Goal: Task Accomplishment & Management: Use online tool/utility

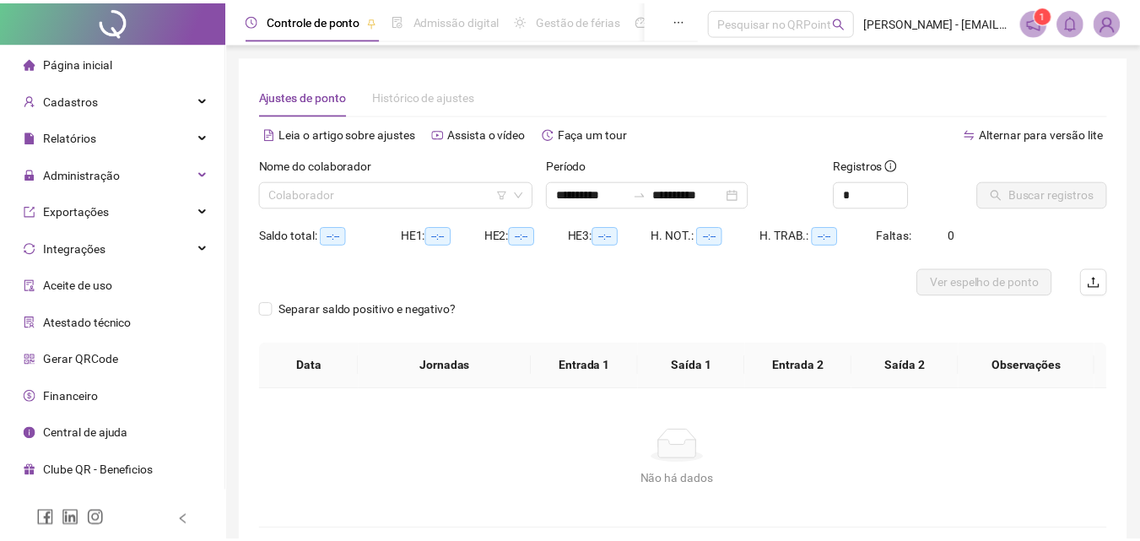
scroll to position [82, 0]
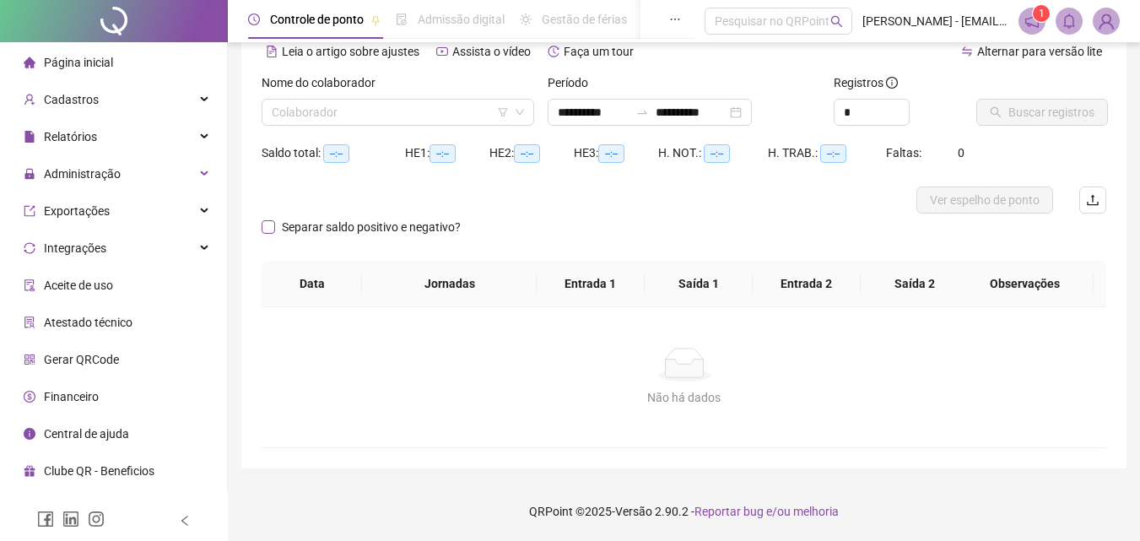
type input "**********"
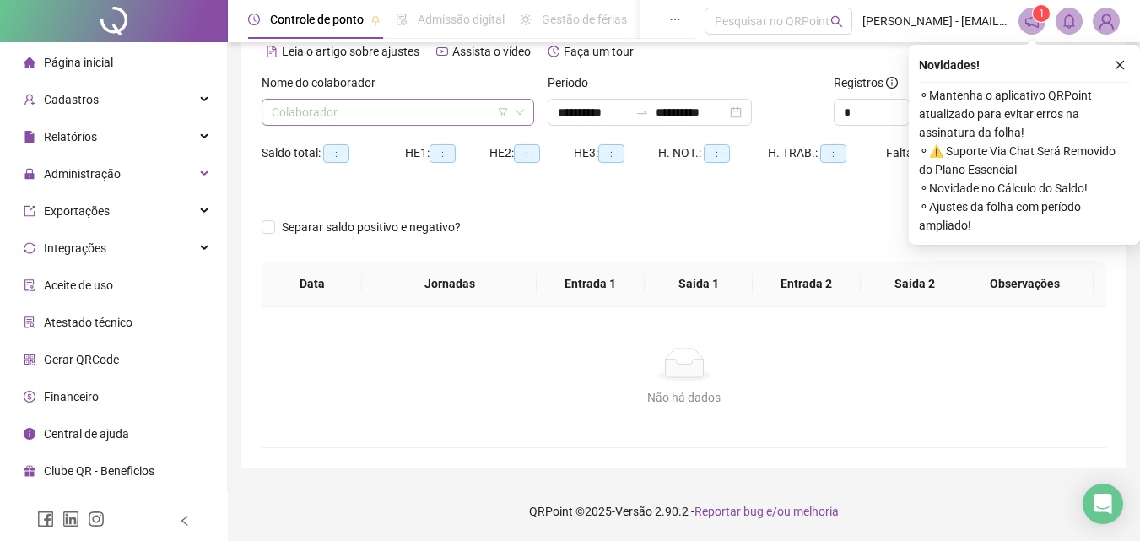
click at [516, 112] on icon "down" at bounding box center [520, 112] width 10 height 10
click at [521, 110] on icon "down" at bounding box center [520, 112] width 10 height 10
click at [1118, 66] on icon "close" at bounding box center [1120, 65] width 12 height 12
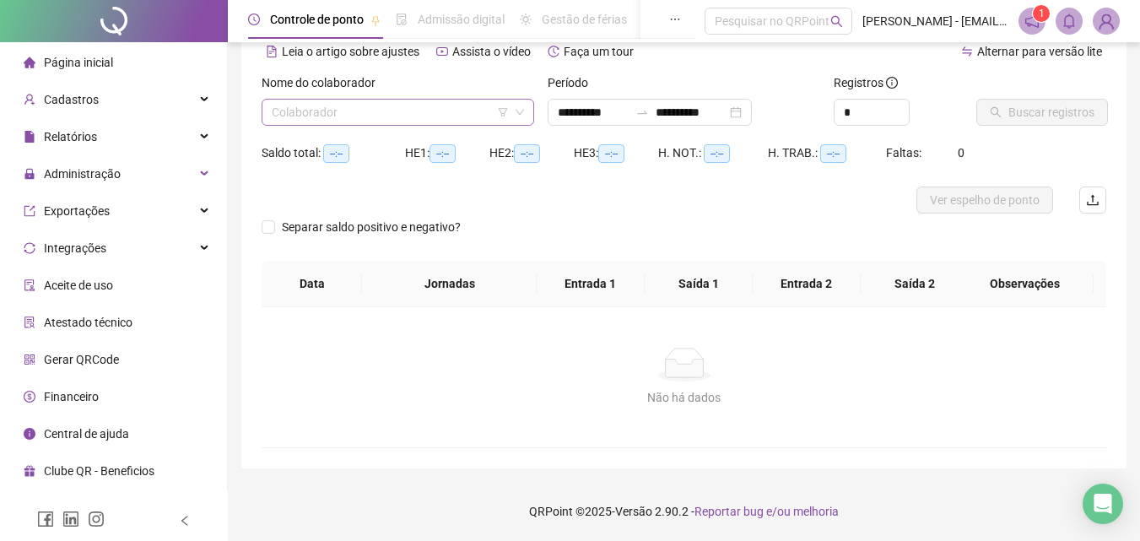
click at [523, 111] on div "Colaborador" at bounding box center [398, 112] width 273 height 27
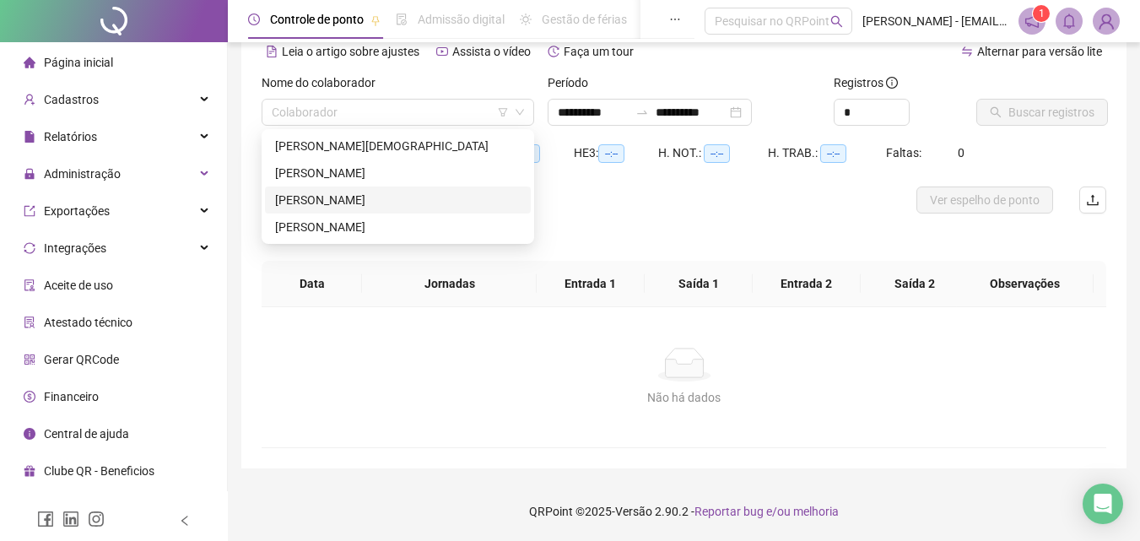
click at [436, 203] on div "[PERSON_NAME]" at bounding box center [398, 200] width 246 height 19
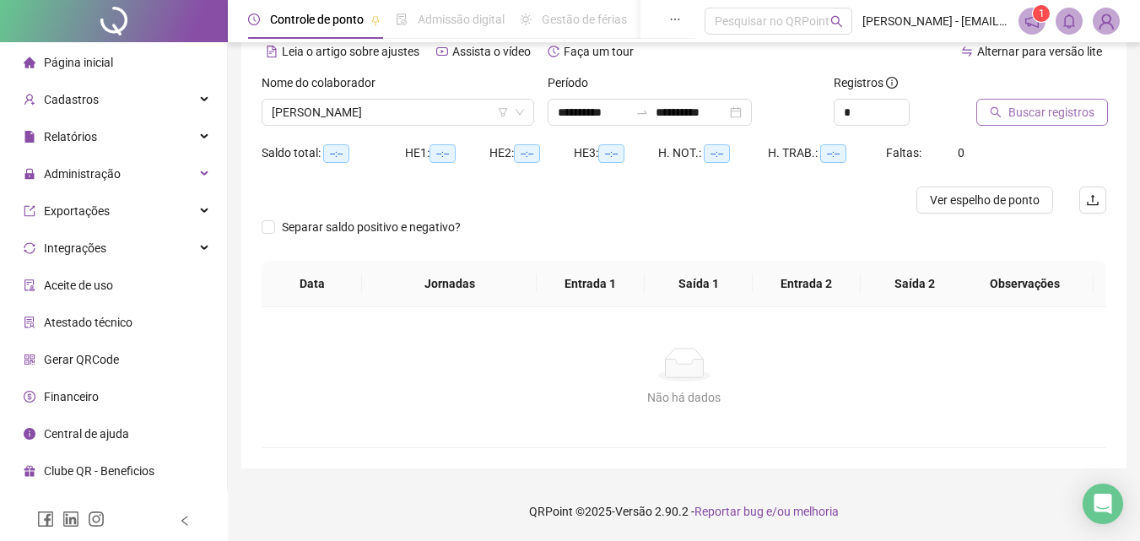
click at [994, 111] on icon "search" at bounding box center [996, 112] width 12 height 12
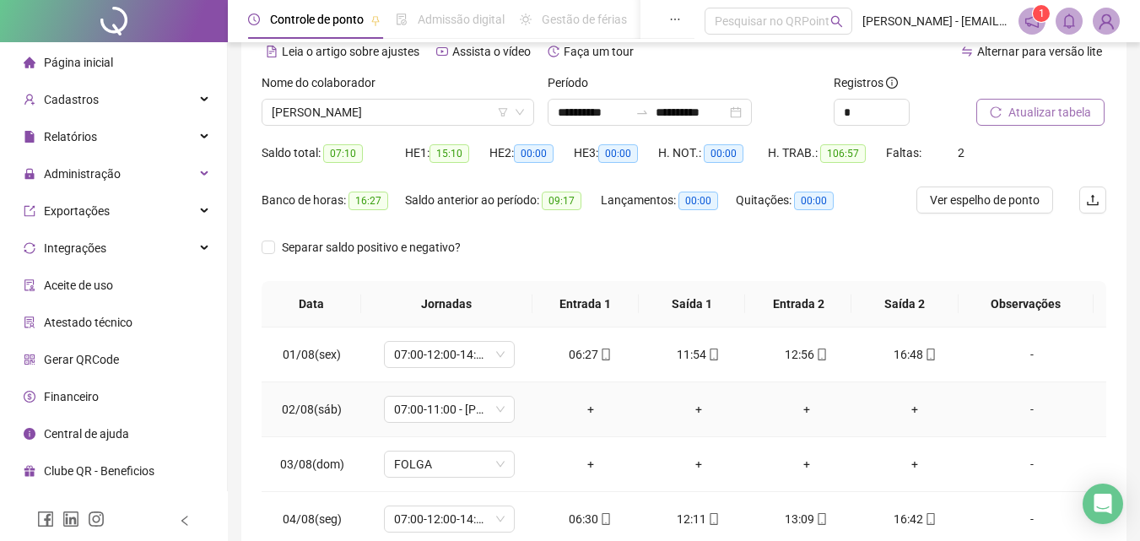
drag, startPoint x: 668, startPoint y: 411, endPoint x: 662, endPoint y: 419, distance: 10.3
drag, startPoint x: 662, startPoint y: 419, endPoint x: 491, endPoint y: 234, distance: 252.6
click at [491, 234] on div "Separar saldo positivo e negativo?" at bounding box center [684, 257] width 845 height 47
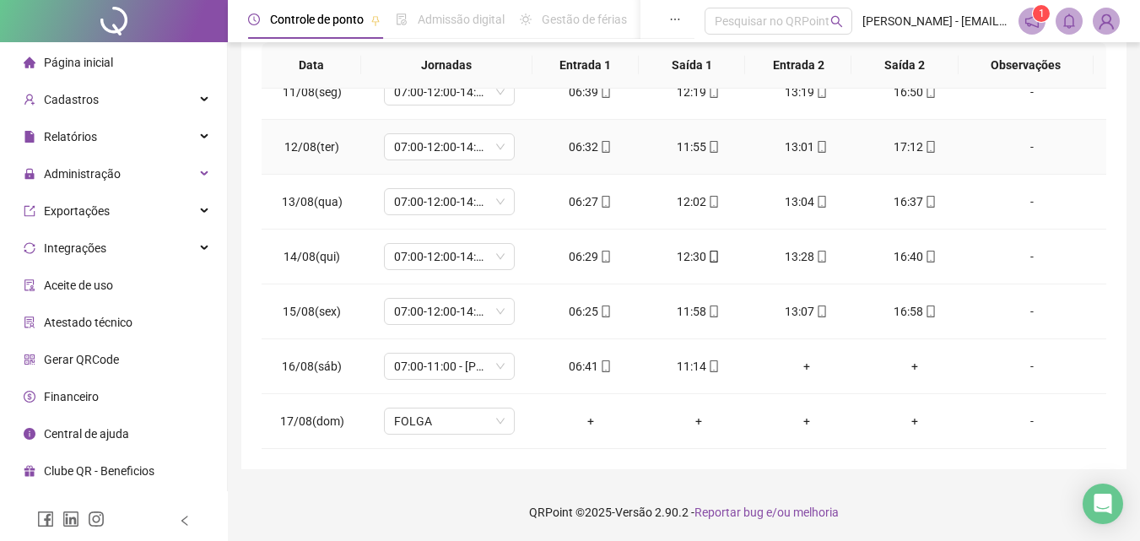
scroll to position [321, 0]
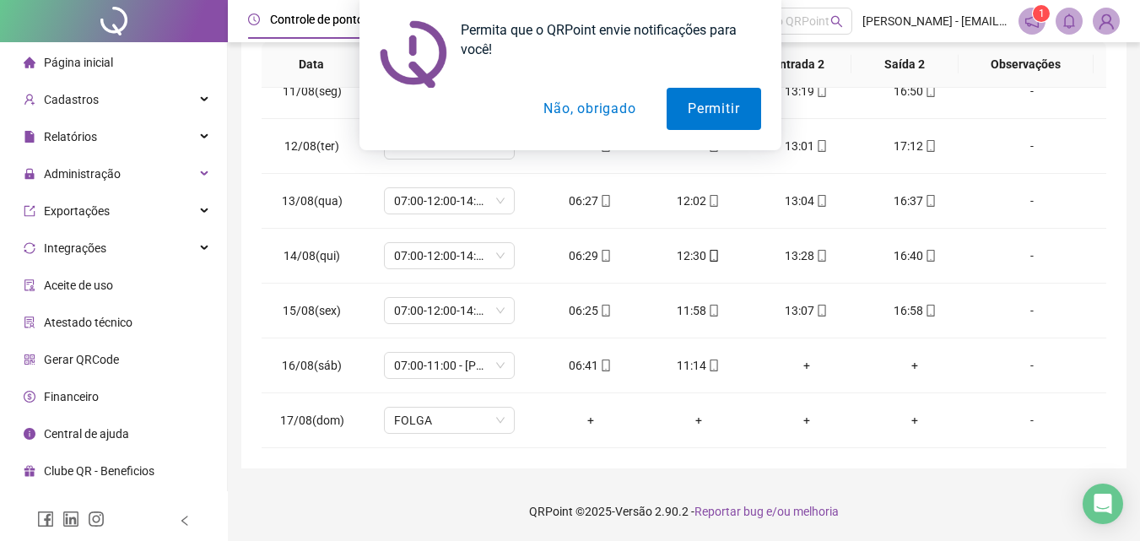
click at [589, 108] on button "Não, obrigado" at bounding box center [589, 109] width 134 height 42
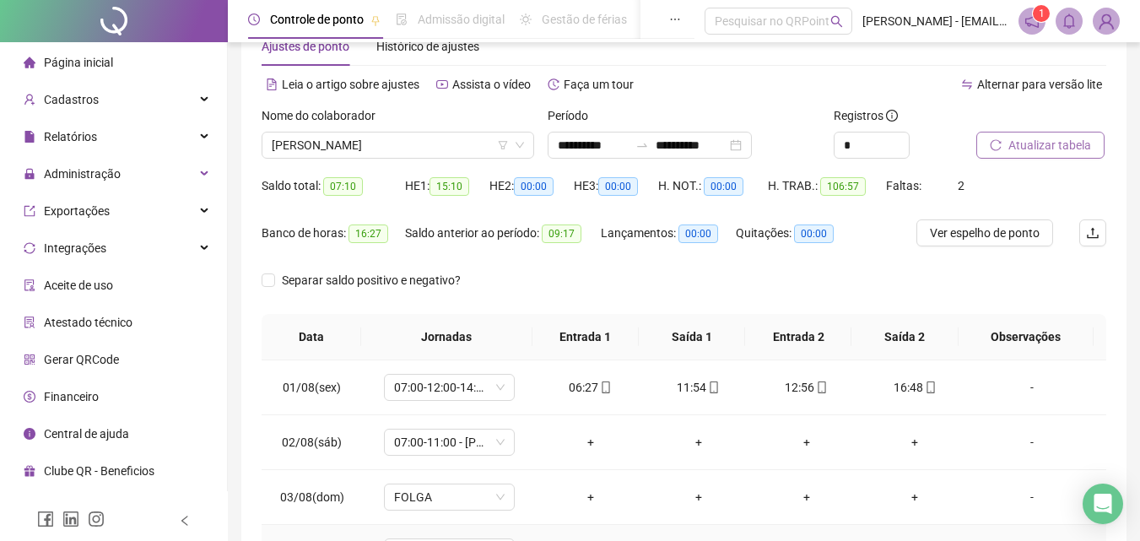
scroll to position [0, 0]
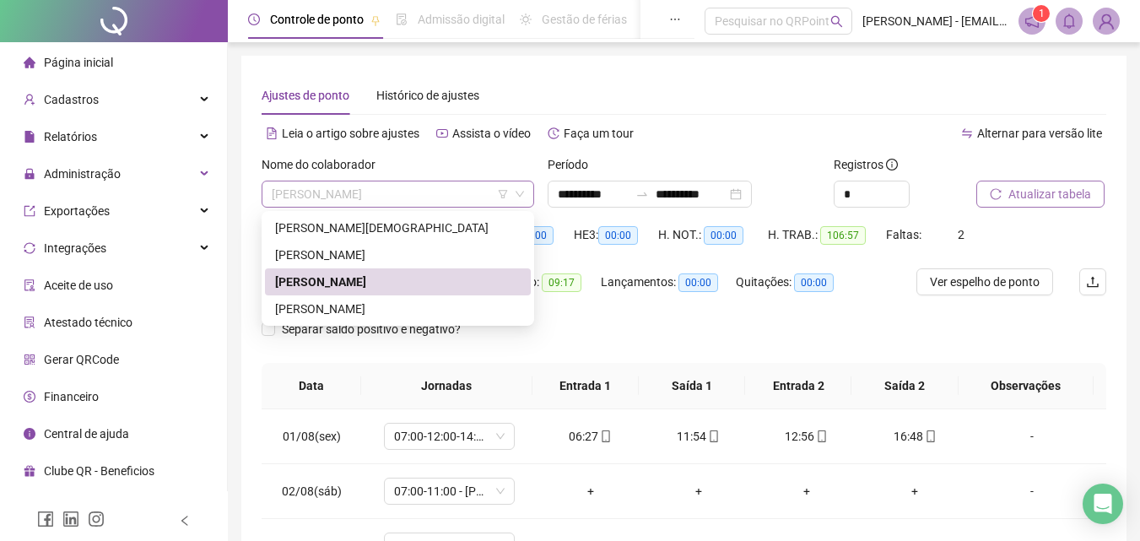
click at [474, 197] on span "[PERSON_NAME]" at bounding box center [398, 193] width 252 height 25
click at [446, 298] on div "[PERSON_NAME]" at bounding box center [398, 308] width 266 height 27
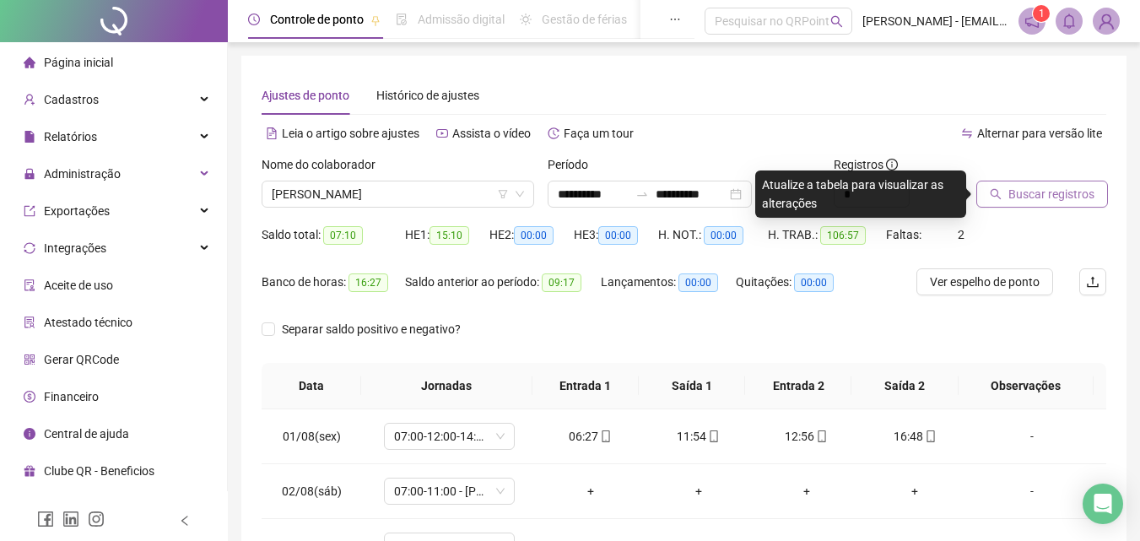
click at [1028, 195] on span "Buscar registros" at bounding box center [1051, 194] width 86 height 19
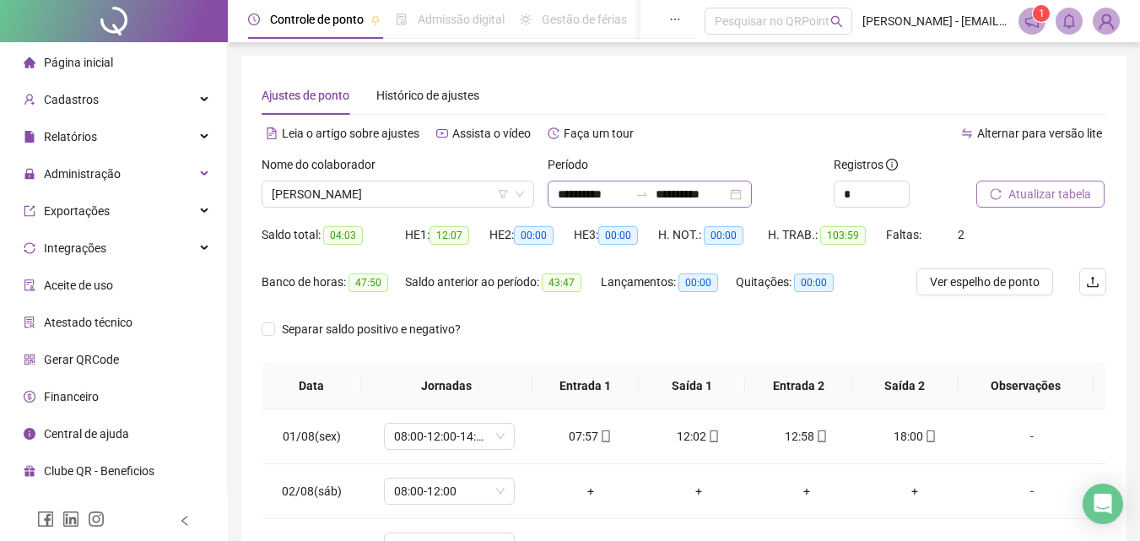
click at [752, 192] on div "**********" at bounding box center [650, 194] width 204 height 27
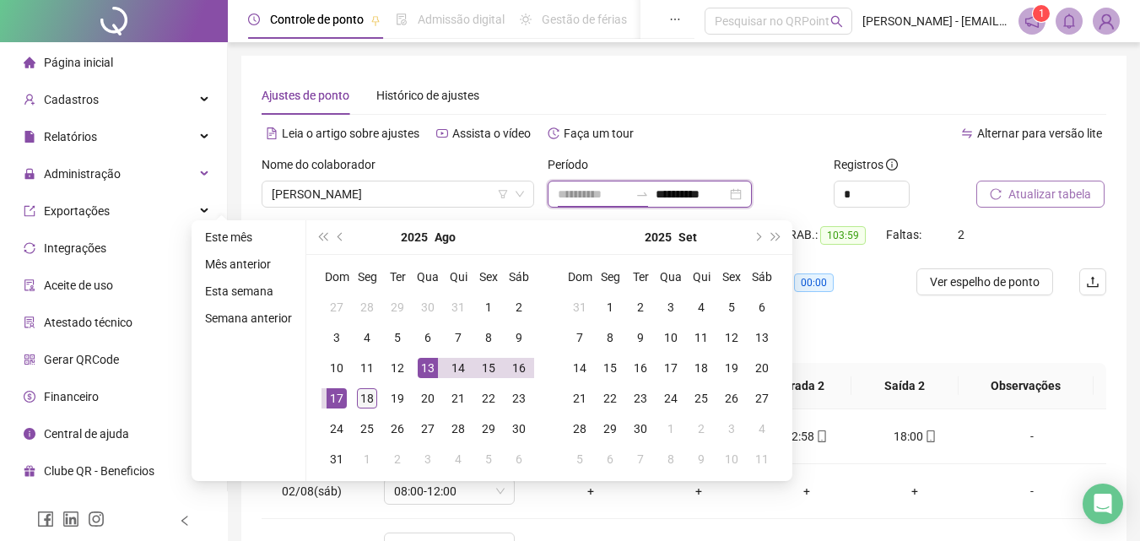
type input "**********"
click at [373, 396] on div "18" at bounding box center [367, 398] width 20 height 20
type input "**********"
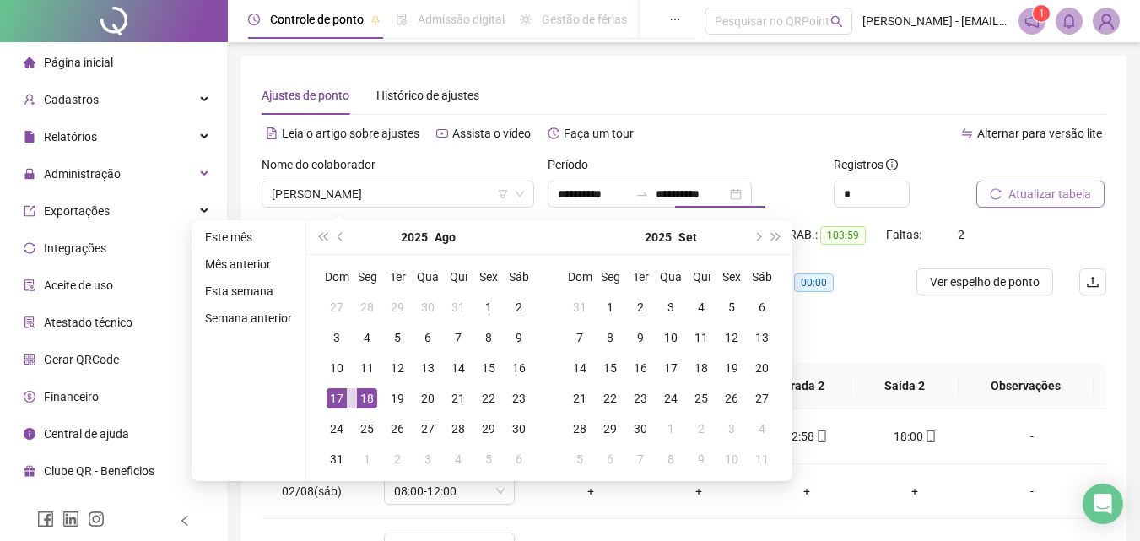
type input "**********"
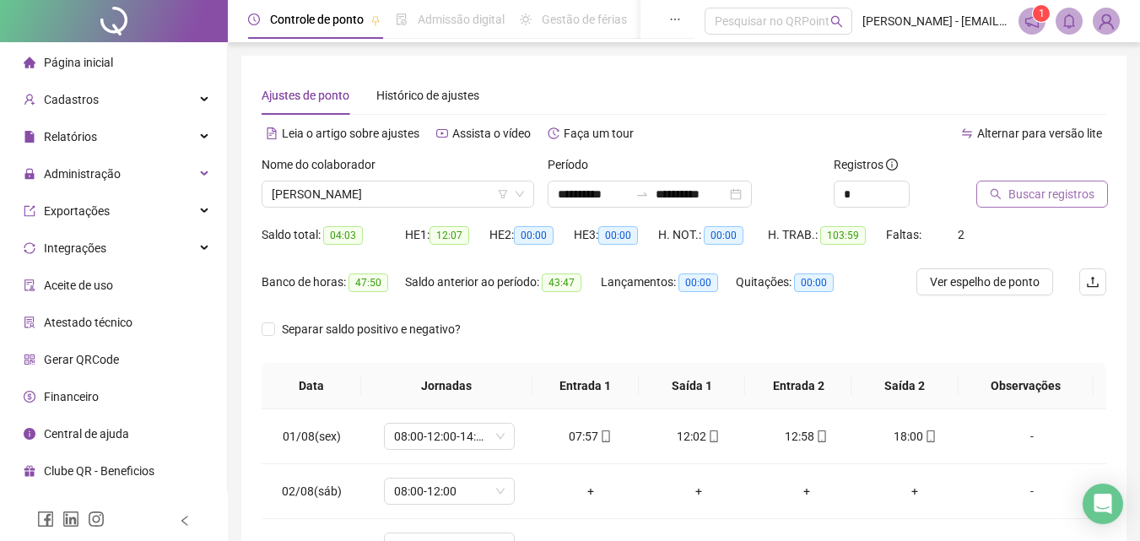
click at [1034, 187] on span "Buscar registros" at bounding box center [1051, 194] width 86 height 19
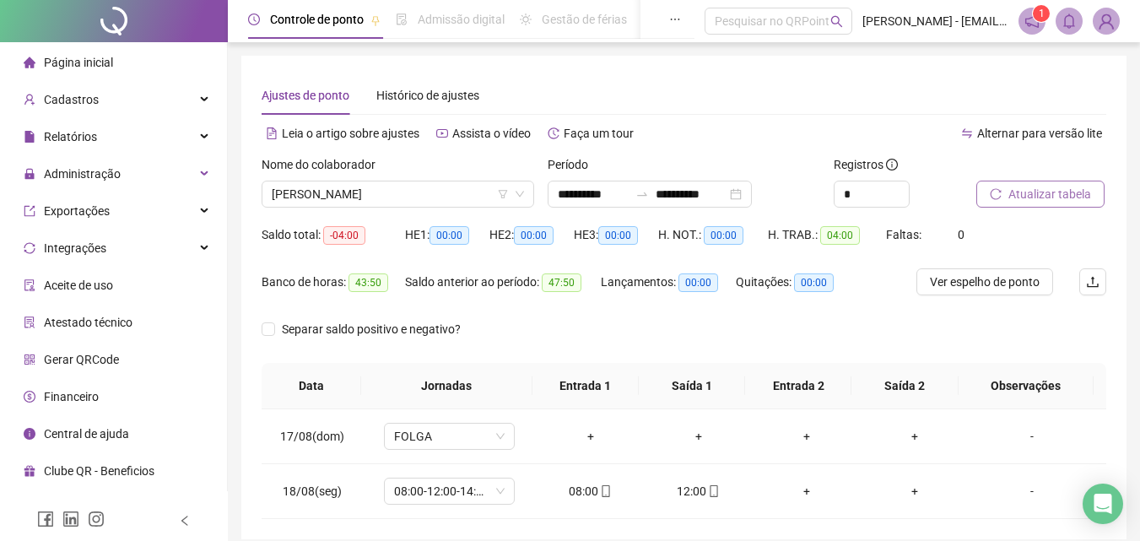
scroll to position [71, 0]
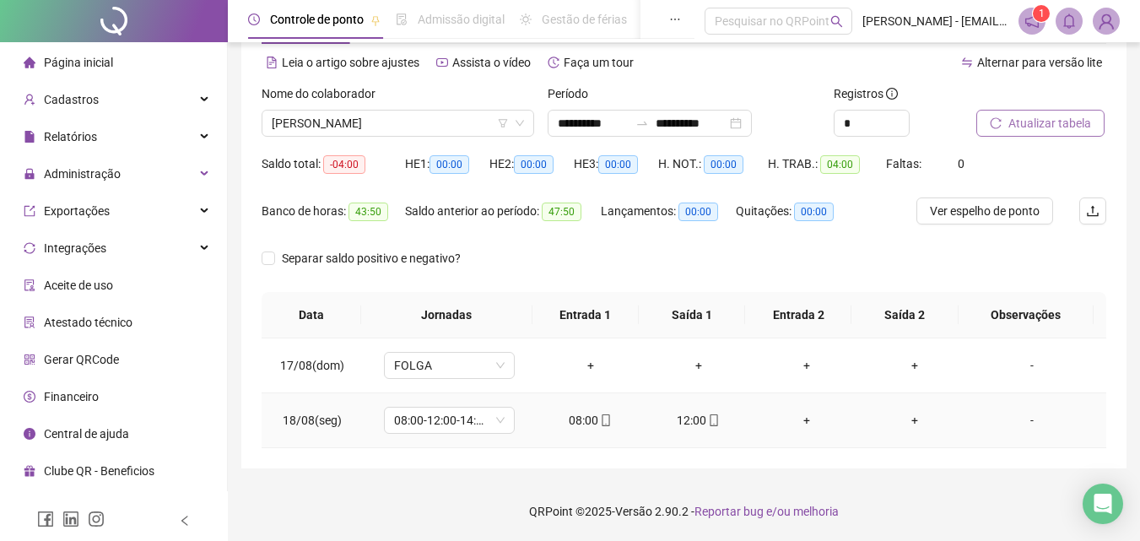
click at [801, 420] on div "+" at bounding box center [806, 420] width 81 height 19
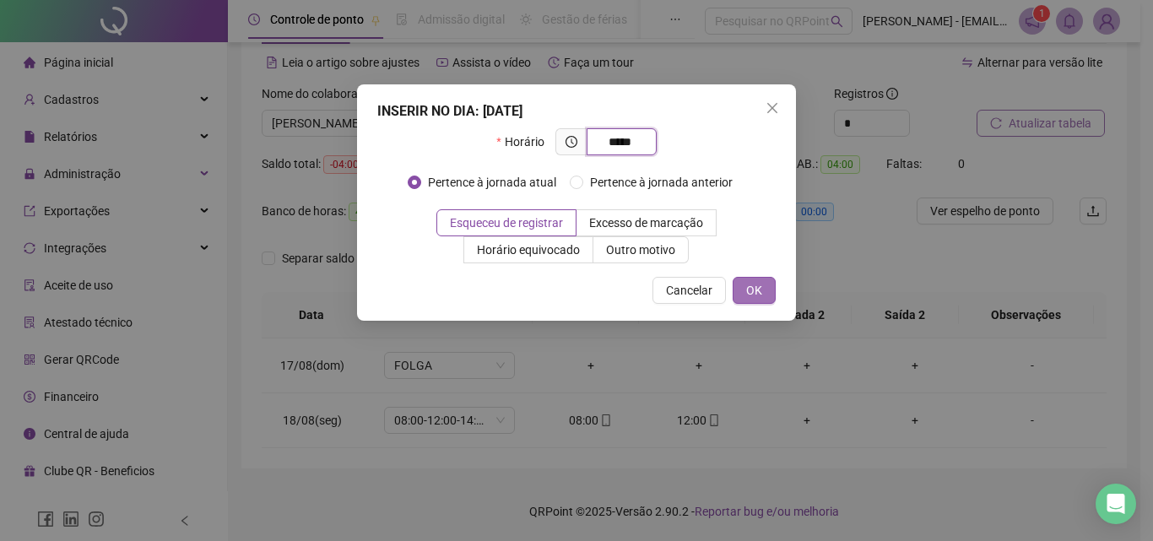
type input "*****"
click at [761, 294] on span "OK" at bounding box center [754, 290] width 16 height 19
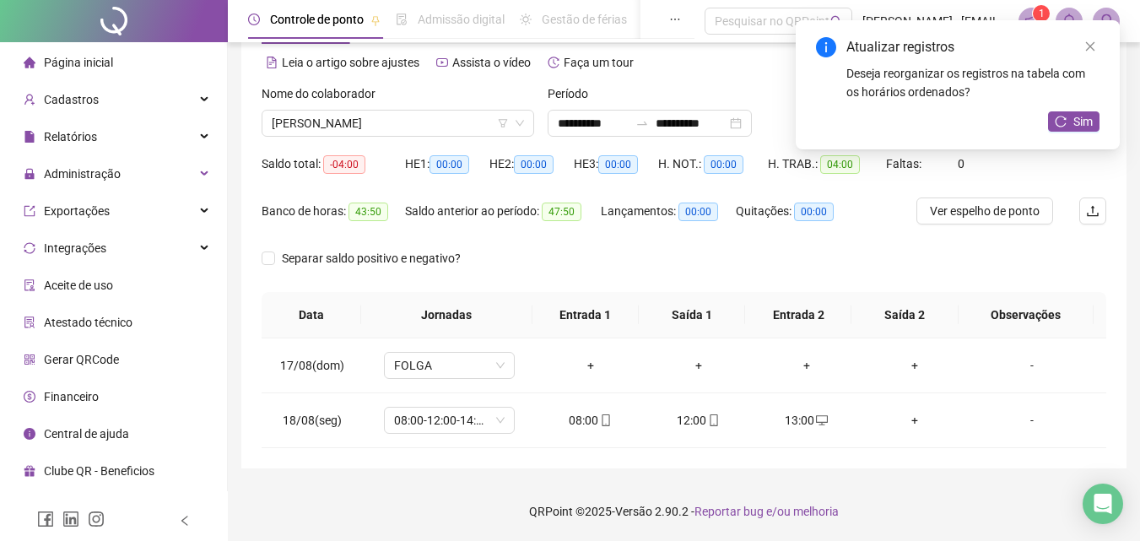
click at [1096, 36] on div "Atualizar registros Deseja reorganizar os registros na tabela com os horários o…" at bounding box center [958, 84] width 324 height 129
click at [1081, 116] on span "Sim" at bounding box center [1082, 121] width 19 height 19
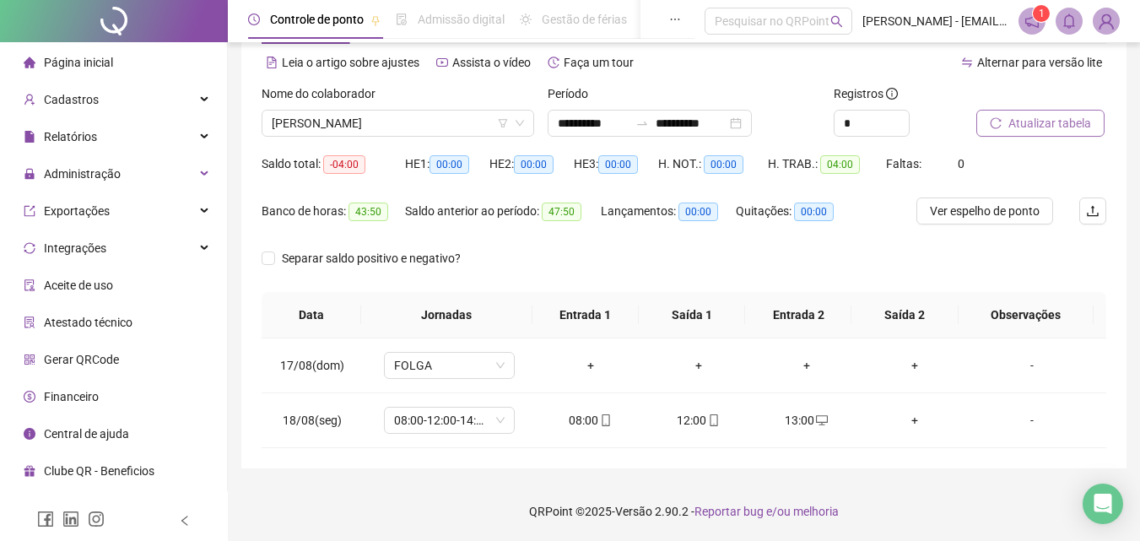
click at [1045, 121] on span "Atualizar tabela" at bounding box center [1049, 123] width 83 height 19
click at [708, 420] on icon "mobile" at bounding box center [714, 420] width 12 height 12
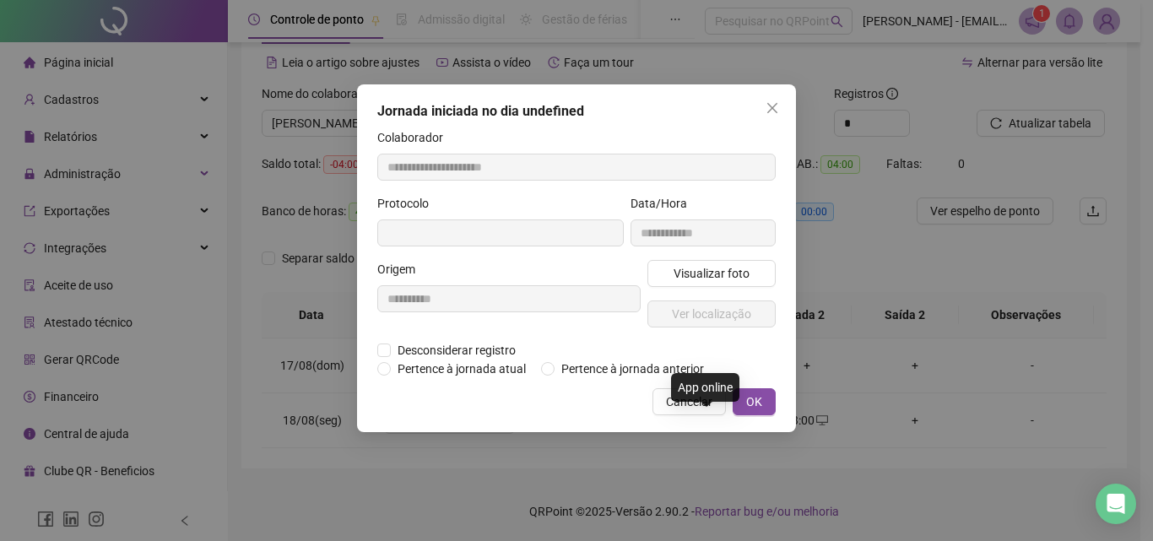
type input "**********"
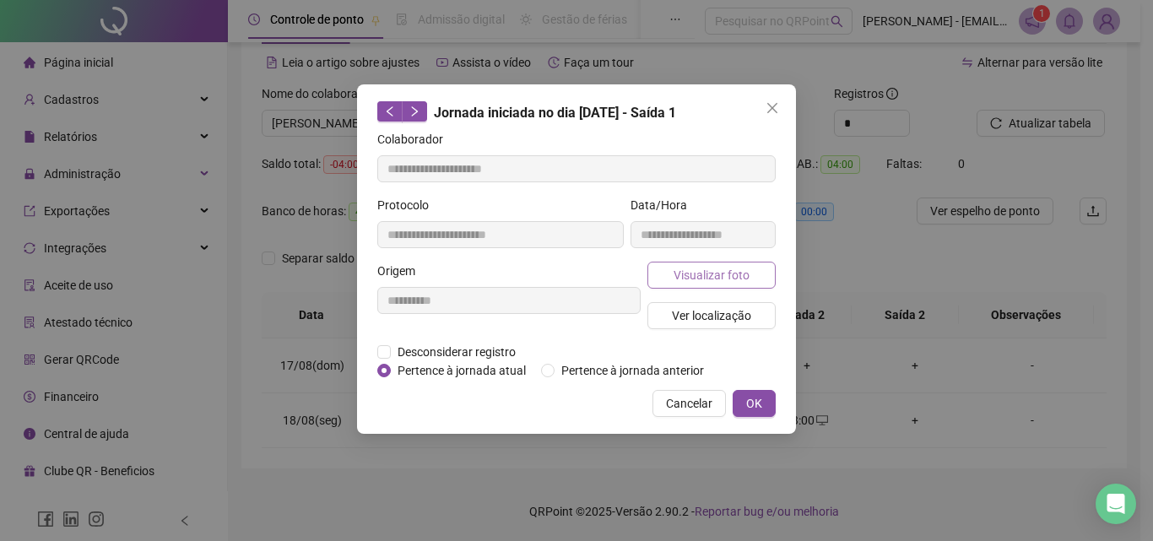
click at [729, 273] on span "Visualizar foto" at bounding box center [711, 275] width 76 height 19
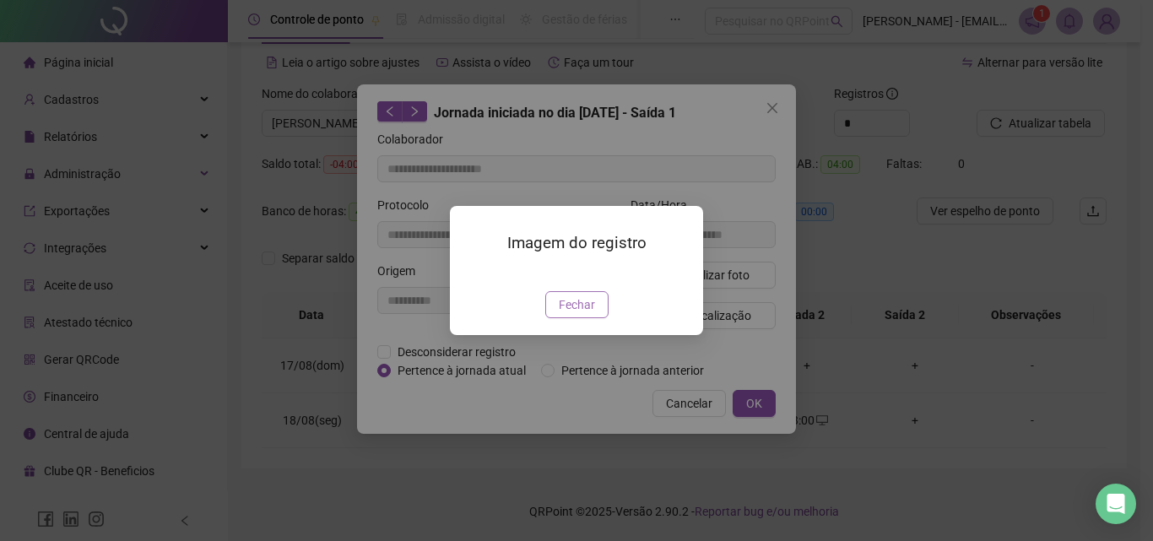
click at [584, 314] on span "Fechar" at bounding box center [577, 304] width 36 height 19
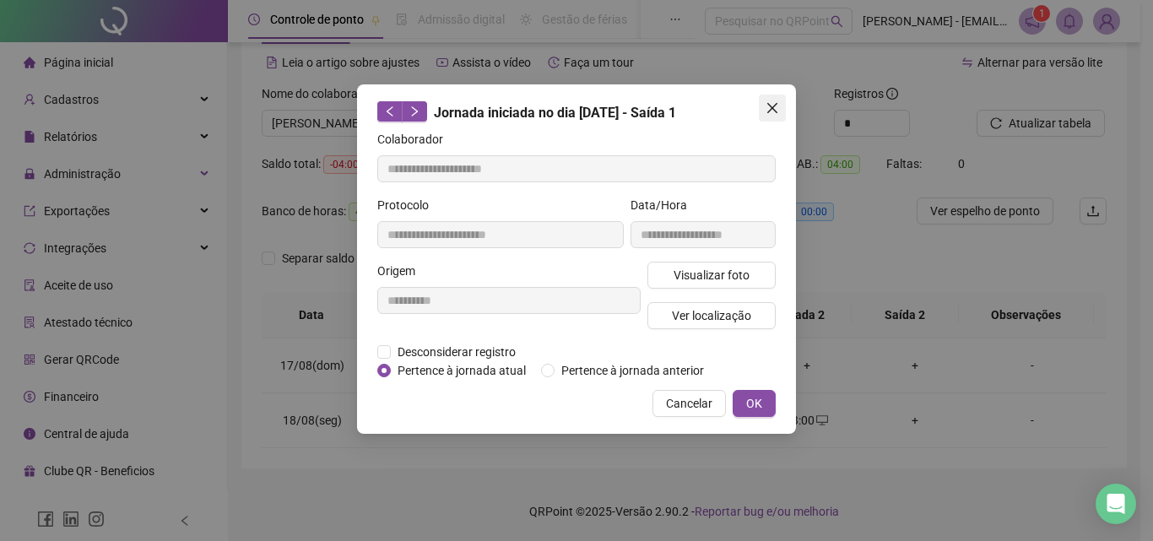
click at [771, 110] on icon "close" at bounding box center [772, 108] width 10 height 10
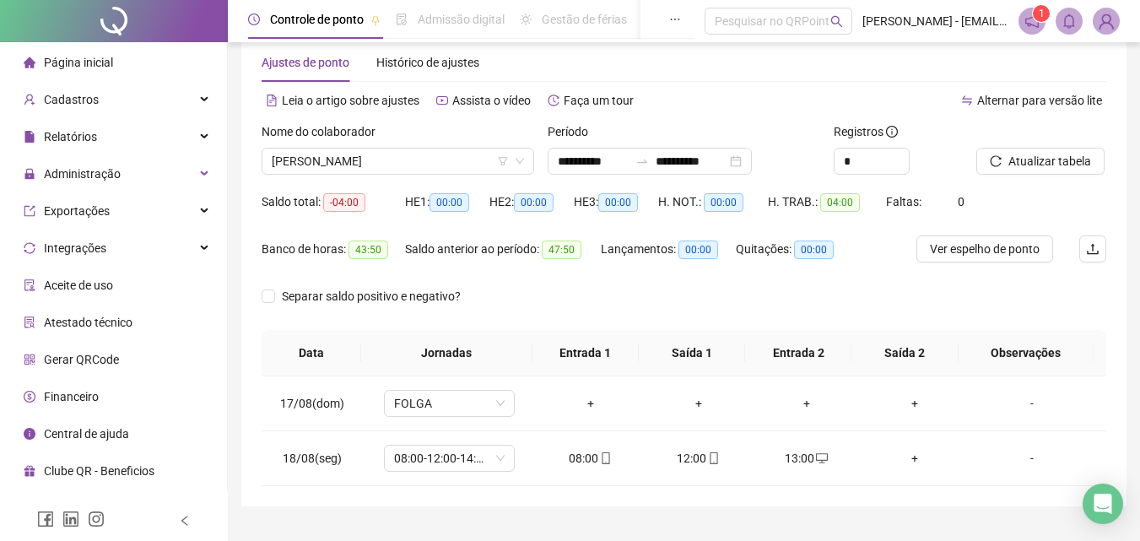
scroll to position [0, 0]
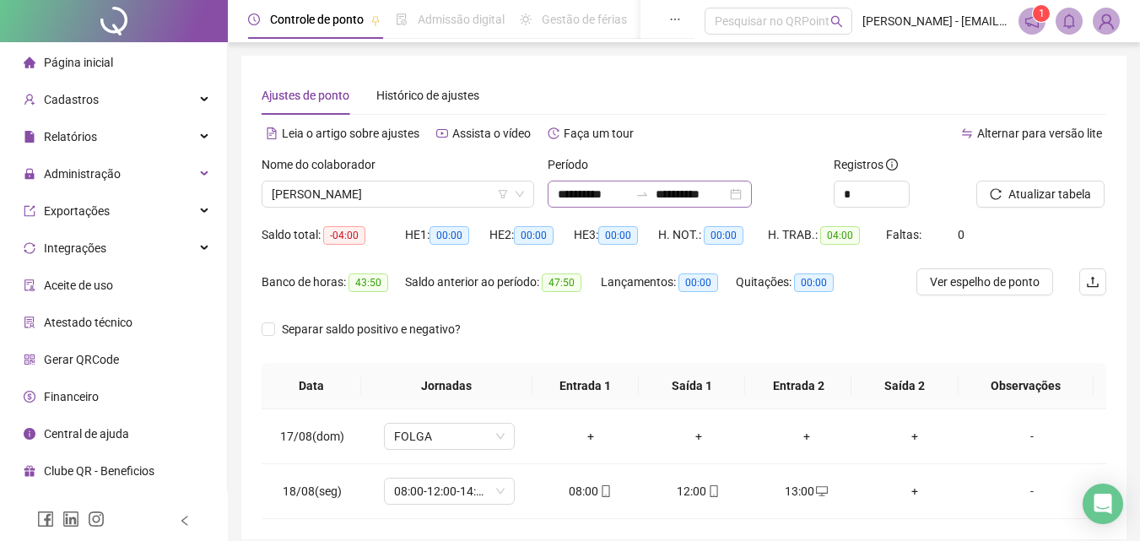
click at [752, 191] on div "**********" at bounding box center [650, 194] width 204 height 27
click at [518, 190] on icon "down" at bounding box center [520, 194] width 10 height 10
click at [518, 194] on icon "down" at bounding box center [520, 195] width 8 height 6
click at [491, 196] on span "[PERSON_NAME]" at bounding box center [398, 193] width 252 height 25
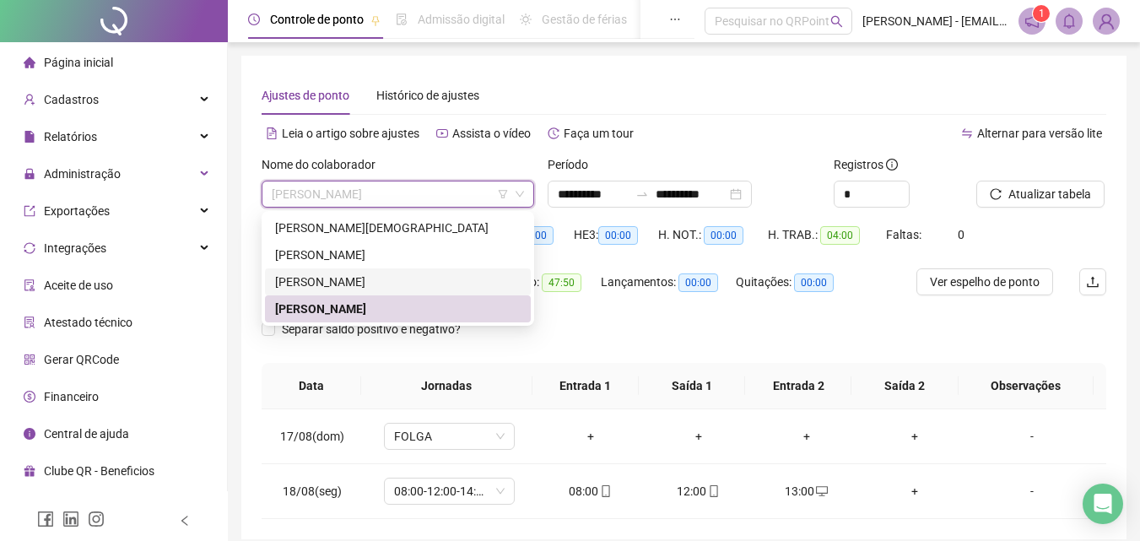
click at [392, 280] on div "[PERSON_NAME]" at bounding box center [398, 282] width 246 height 19
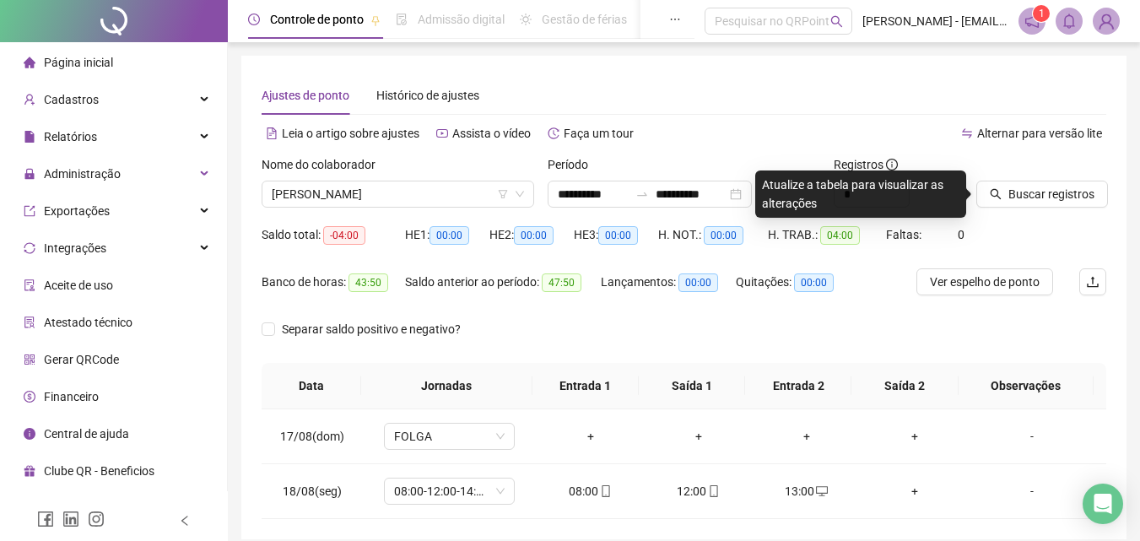
click at [681, 149] on div "Leia o artigo sobre ajustes Assista o vídeo Faça um tour" at bounding box center [473, 141] width 423 height 27
click at [1010, 186] on span "Buscar registros" at bounding box center [1051, 194] width 86 height 19
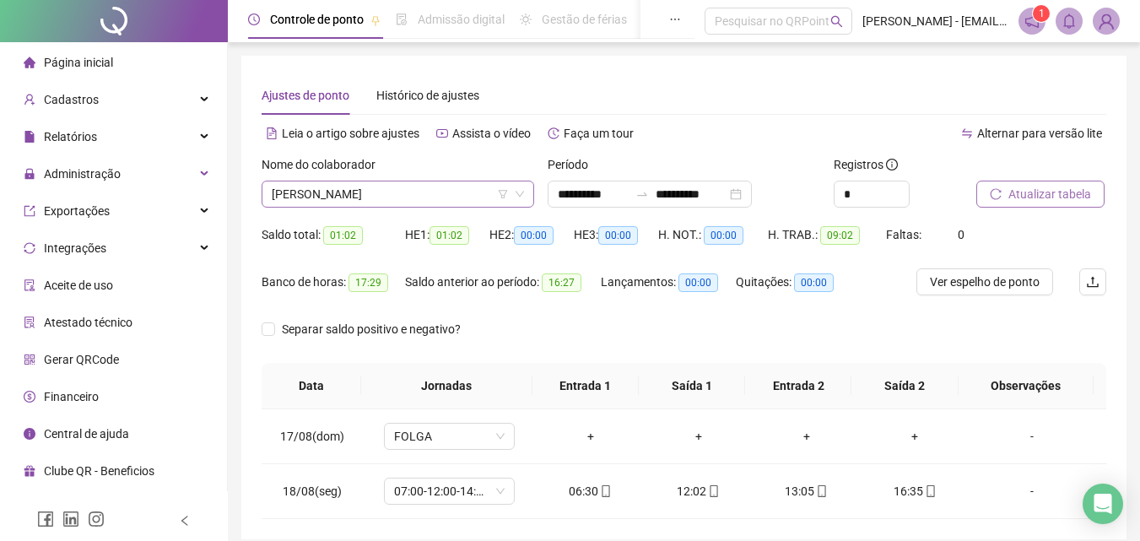
click at [521, 197] on icon "down" at bounding box center [520, 194] width 10 height 10
click at [521, 193] on icon "down" at bounding box center [520, 194] width 10 height 10
click at [505, 195] on icon "filter" at bounding box center [503, 194] width 10 height 10
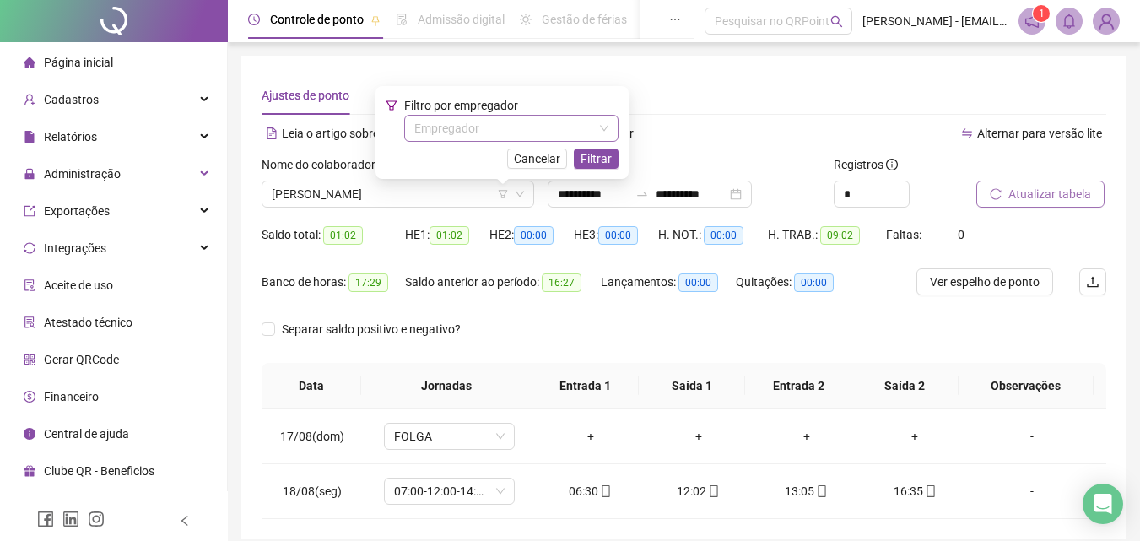
click at [612, 137] on div "Empregador" at bounding box center [511, 128] width 214 height 27
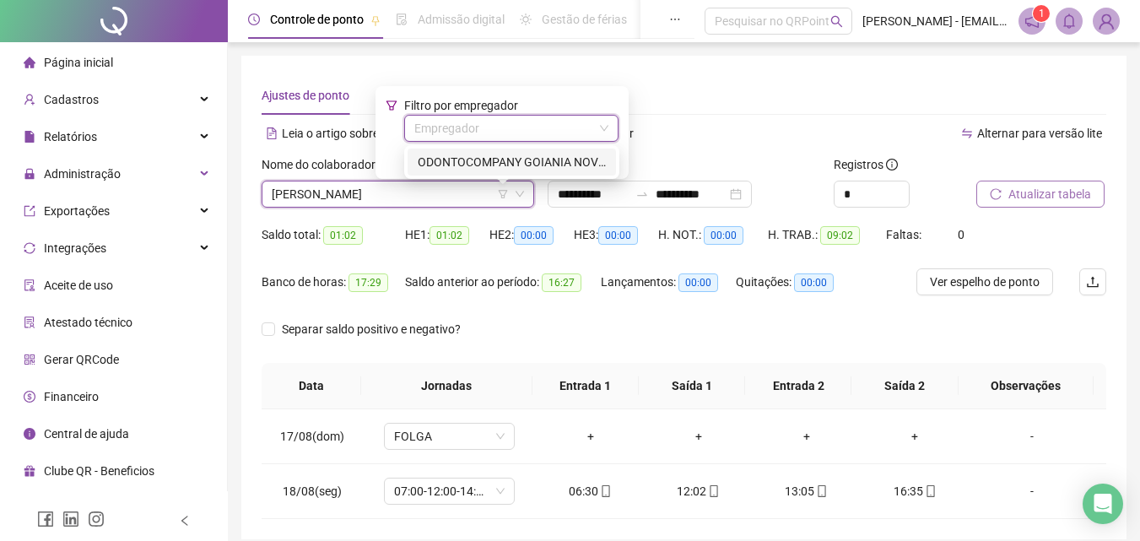
click at [588, 127] on input "search" at bounding box center [503, 128] width 179 height 25
click at [770, 135] on div "Alternar para versão lite" at bounding box center [895, 133] width 423 height 27
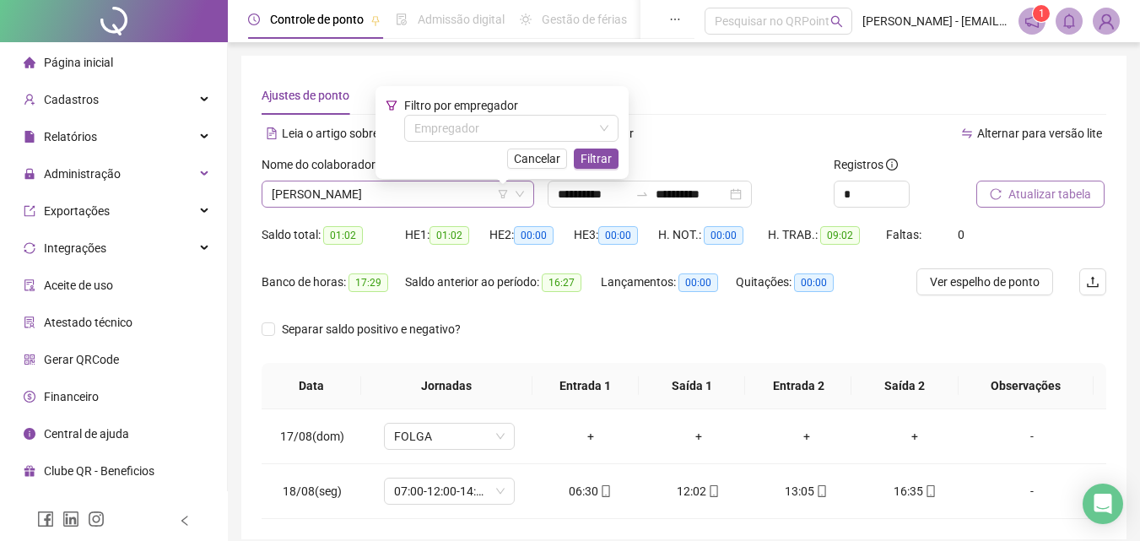
click at [510, 189] on span "[PERSON_NAME]" at bounding box center [398, 193] width 252 height 25
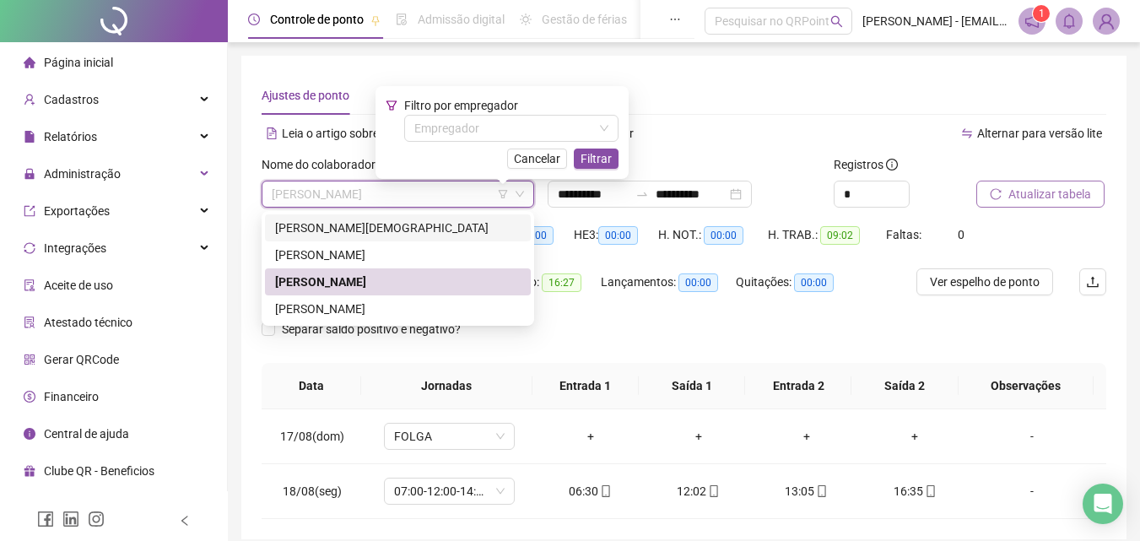
click at [421, 228] on div "[PERSON_NAME][DEMOGRAPHIC_DATA]" at bounding box center [398, 228] width 246 height 19
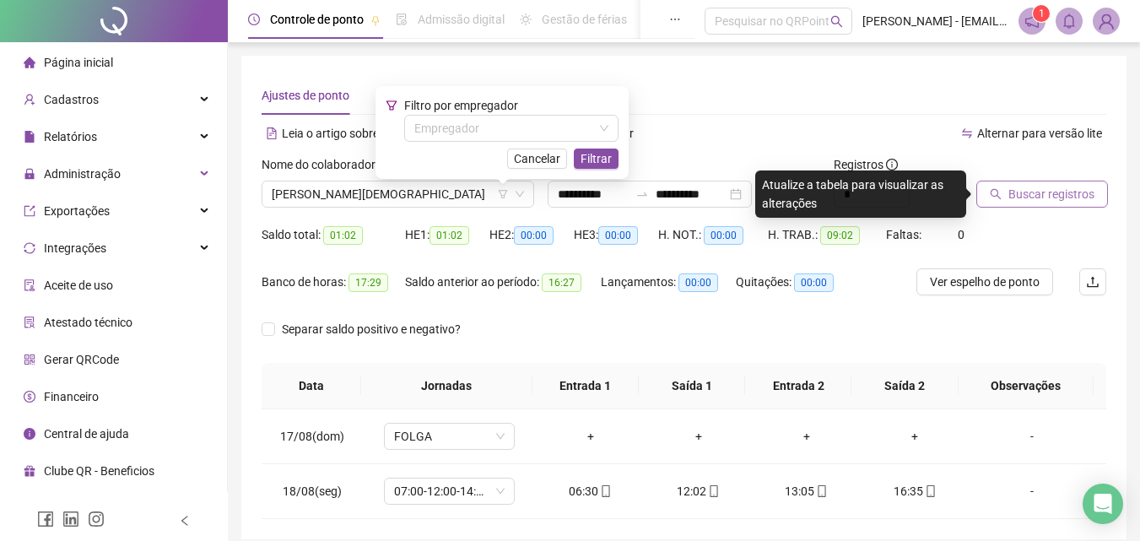
click at [1011, 198] on span "Buscar registros" at bounding box center [1051, 194] width 86 height 19
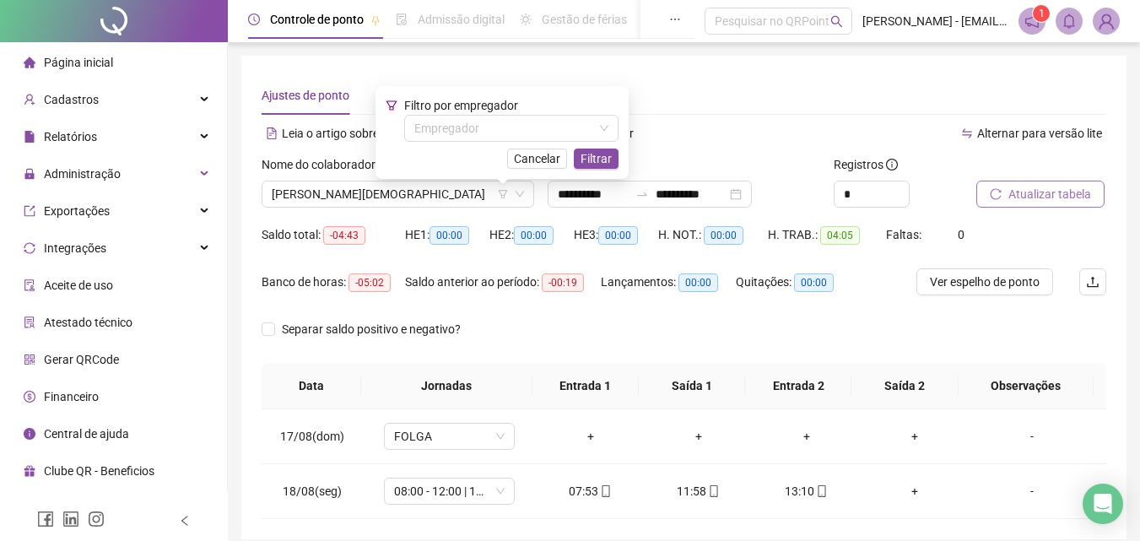
click at [702, 126] on div "Alternar para versão lite" at bounding box center [895, 133] width 423 height 27
